Goal: Task Accomplishment & Management: Manage account settings

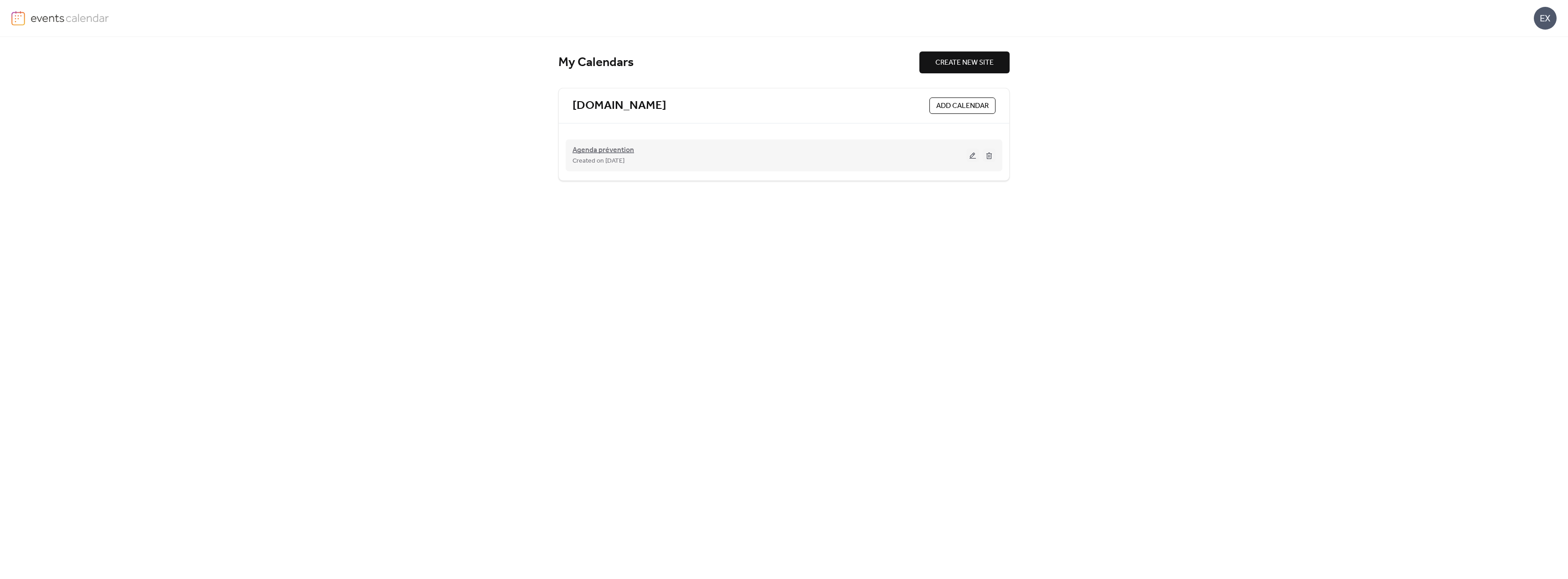
click at [616, 148] on span "Agenda prévention" at bounding box center [603, 149] width 62 height 11
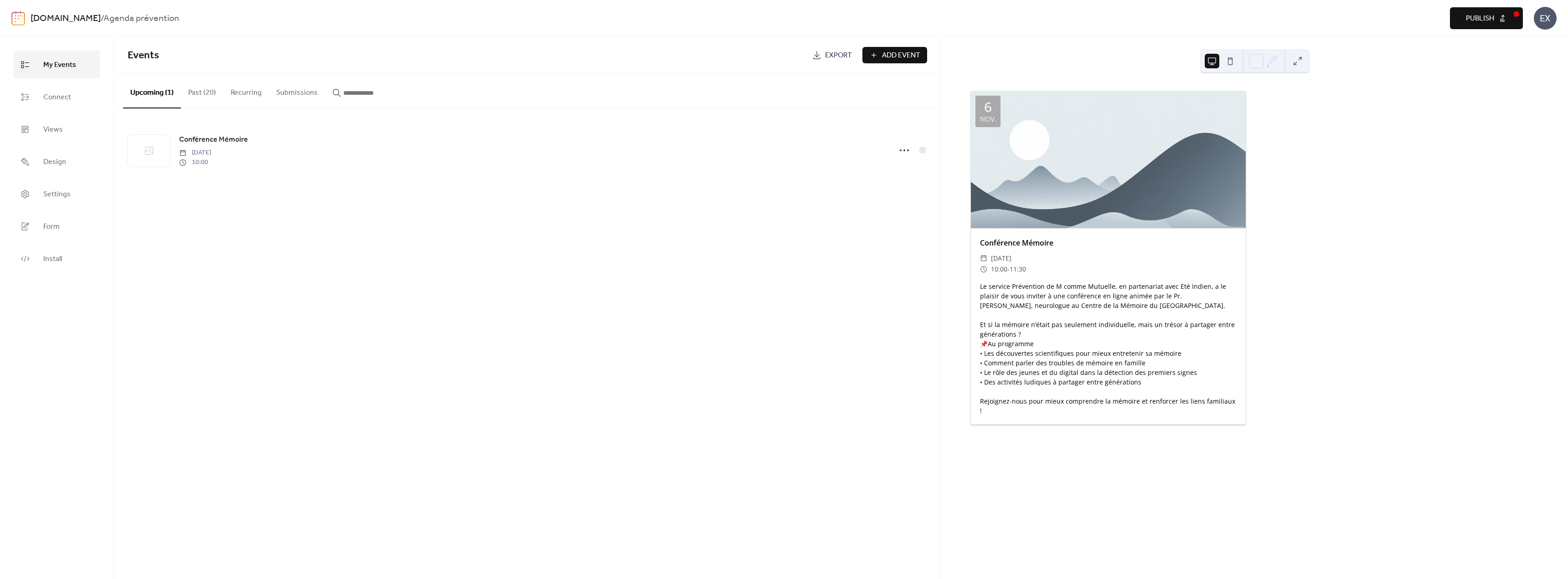
click at [210, 104] on button "Past (20)" at bounding box center [202, 91] width 42 height 34
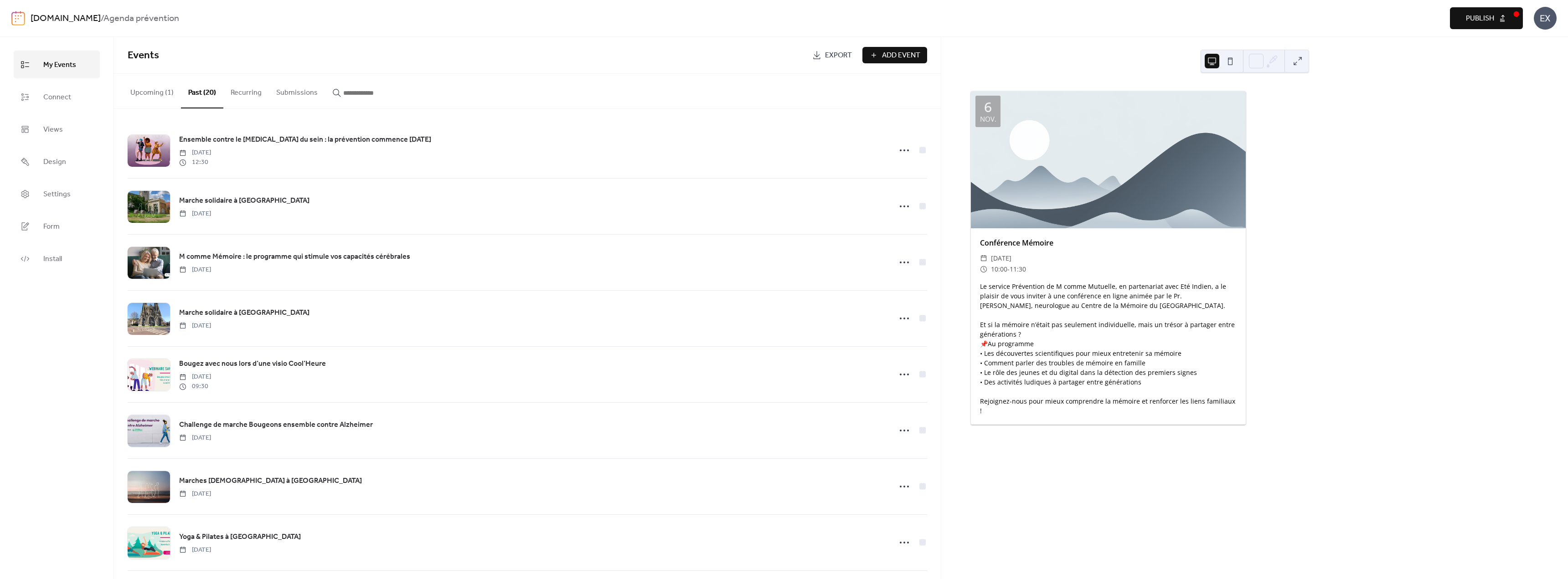
click at [167, 94] on button "Upcoming (1)" at bounding box center [152, 91] width 58 height 34
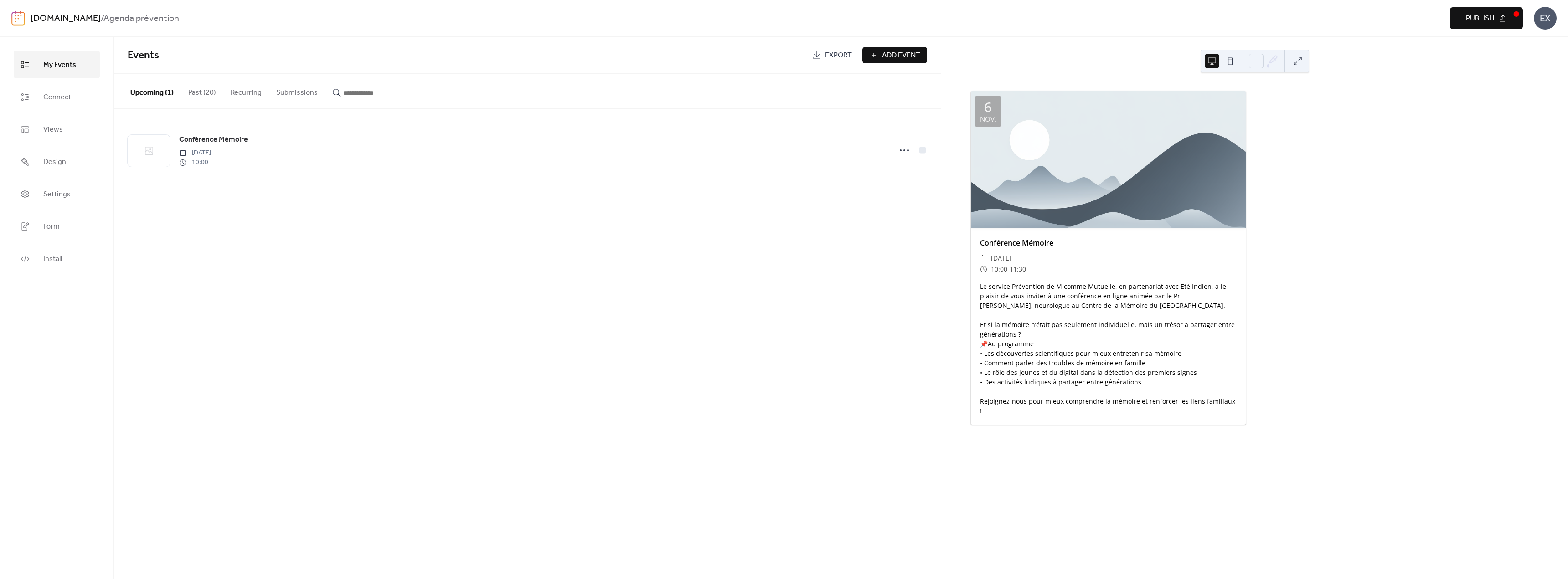
click at [212, 93] on button "Past (20)" at bounding box center [202, 91] width 42 height 34
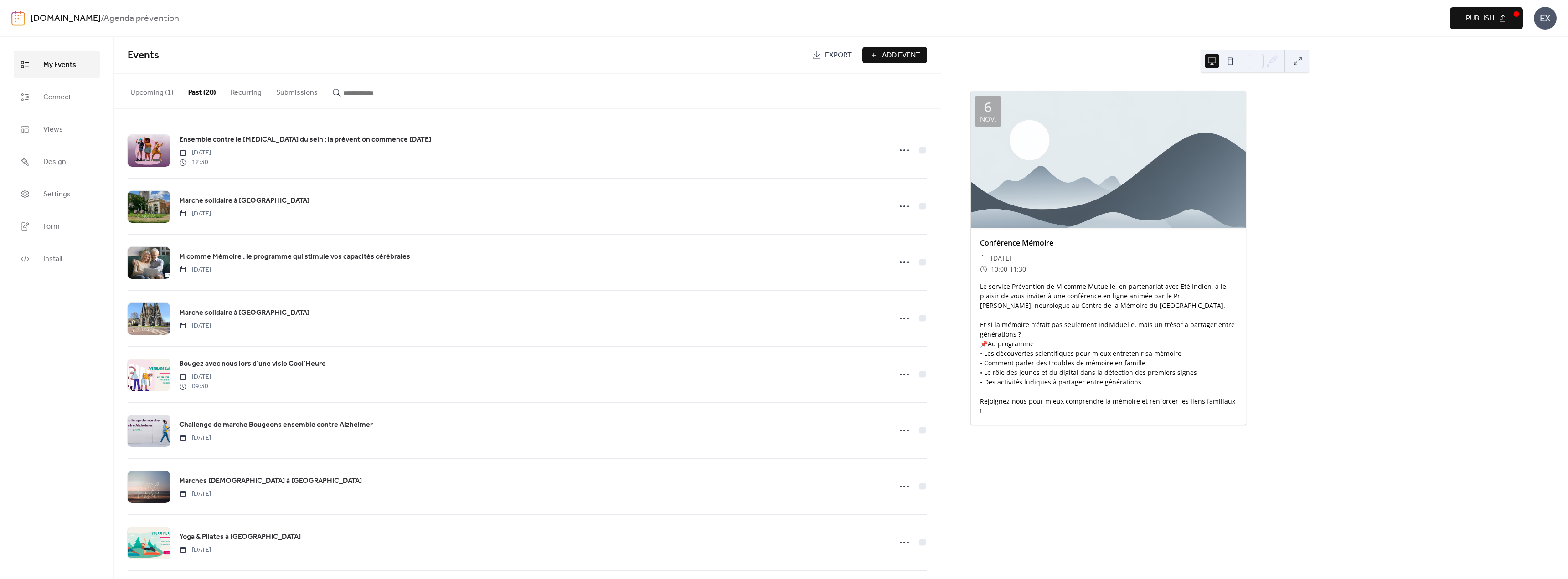
click at [170, 102] on button "Upcoming (1)" at bounding box center [152, 91] width 58 height 34
